Goal: Task Accomplishment & Management: Manage account settings

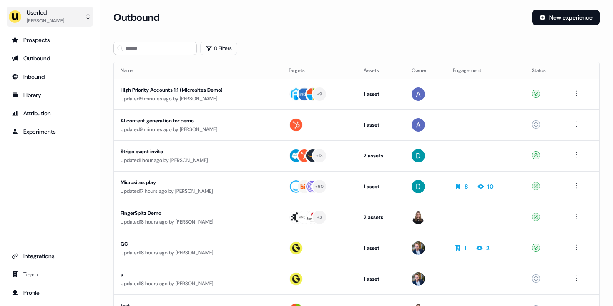
click at [10, 17] on img "side nav menu" at bounding box center [14, 16] width 13 height 13
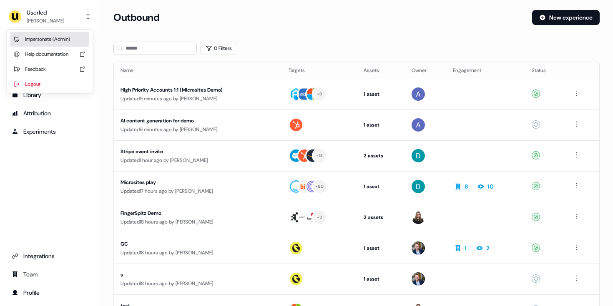
click at [38, 43] on div "Impersonate (Admin)" at bounding box center [49, 39] width 79 height 15
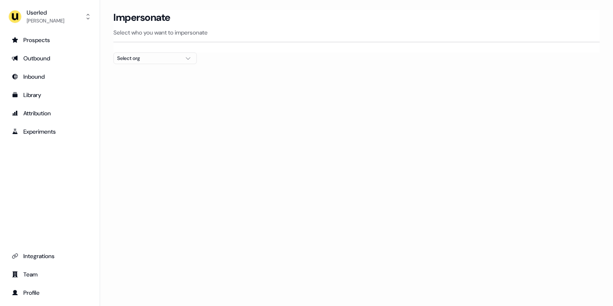
click at [158, 62] on div "Select org" at bounding box center [148, 58] width 63 height 8
click at [220, 68] on div at bounding box center [356, 67] width 486 height 7
